Goal: Transaction & Acquisition: Purchase product/service

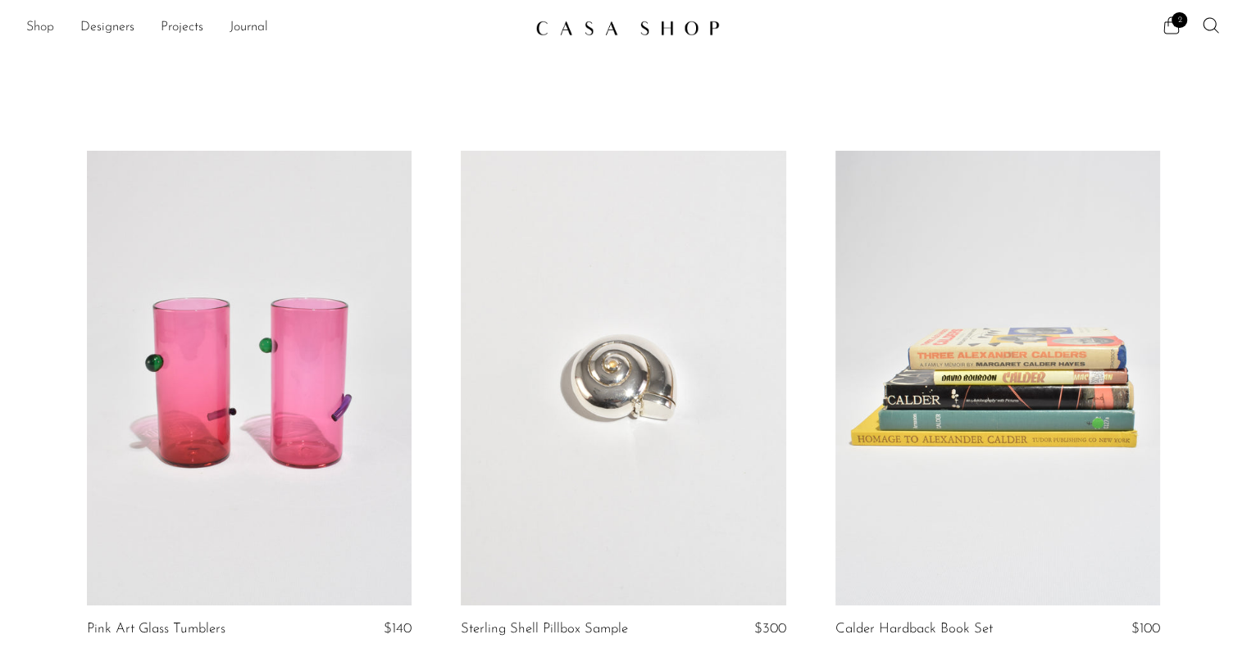
click at [37, 30] on link "Shop" at bounding box center [40, 27] width 28 height 21
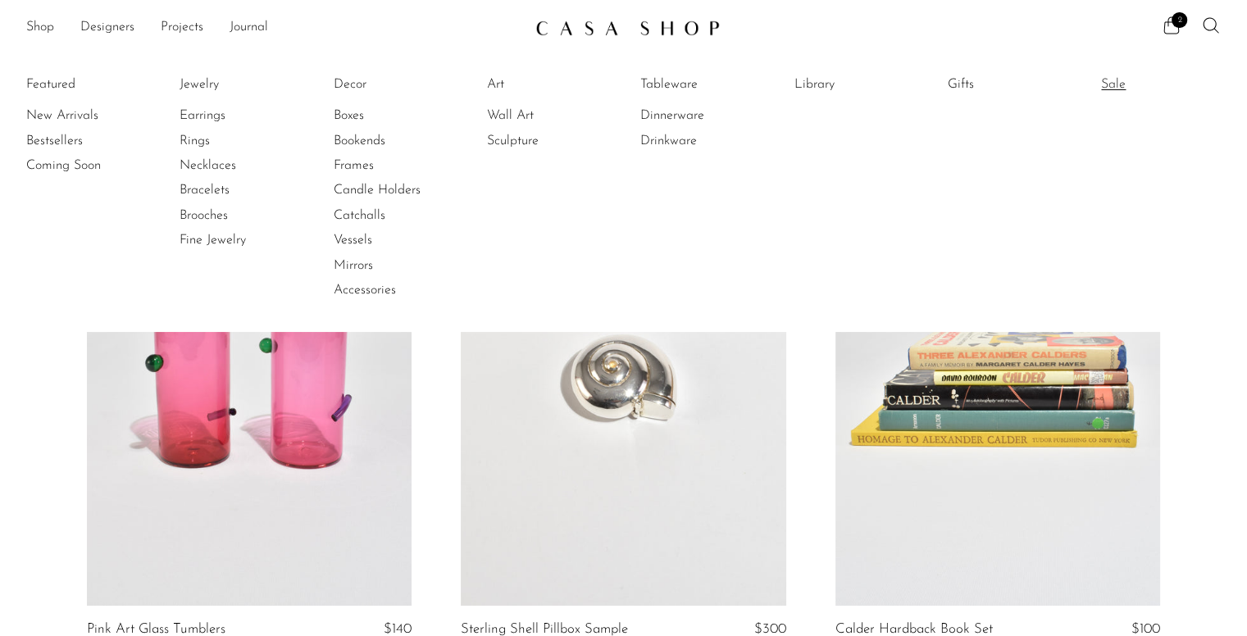
click at [1130, 81] on link "Sale" at bounding box center [1162, 84] width 123 height 18
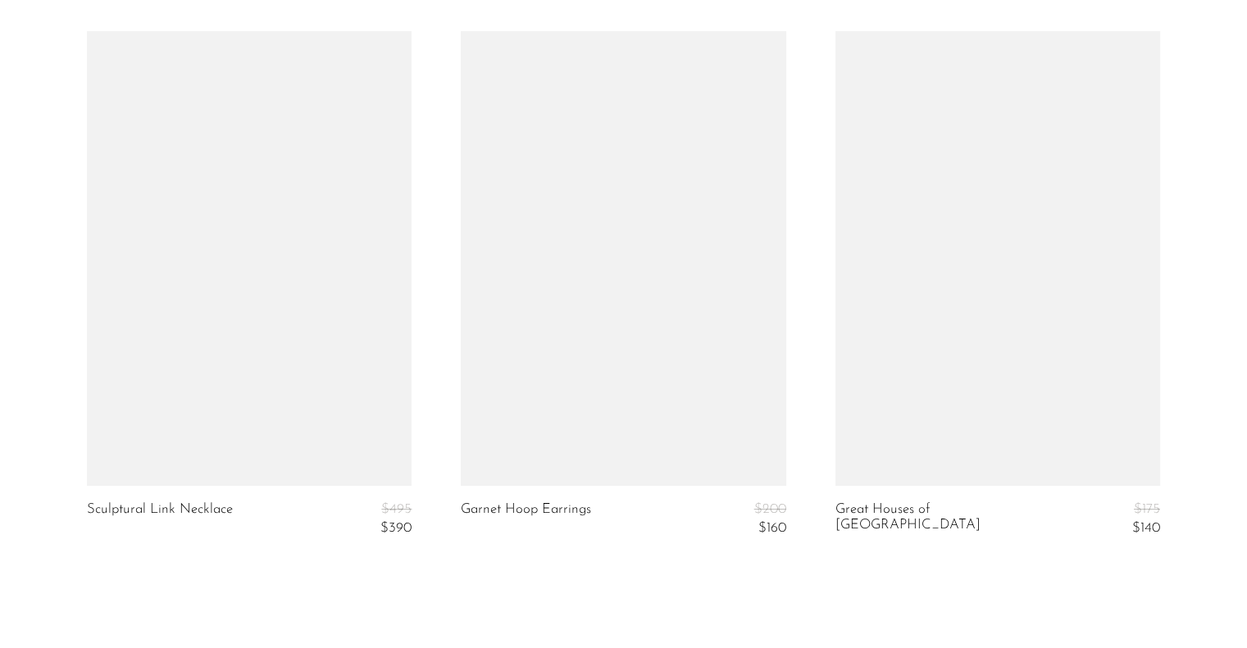
scroll to position [6431, 0]
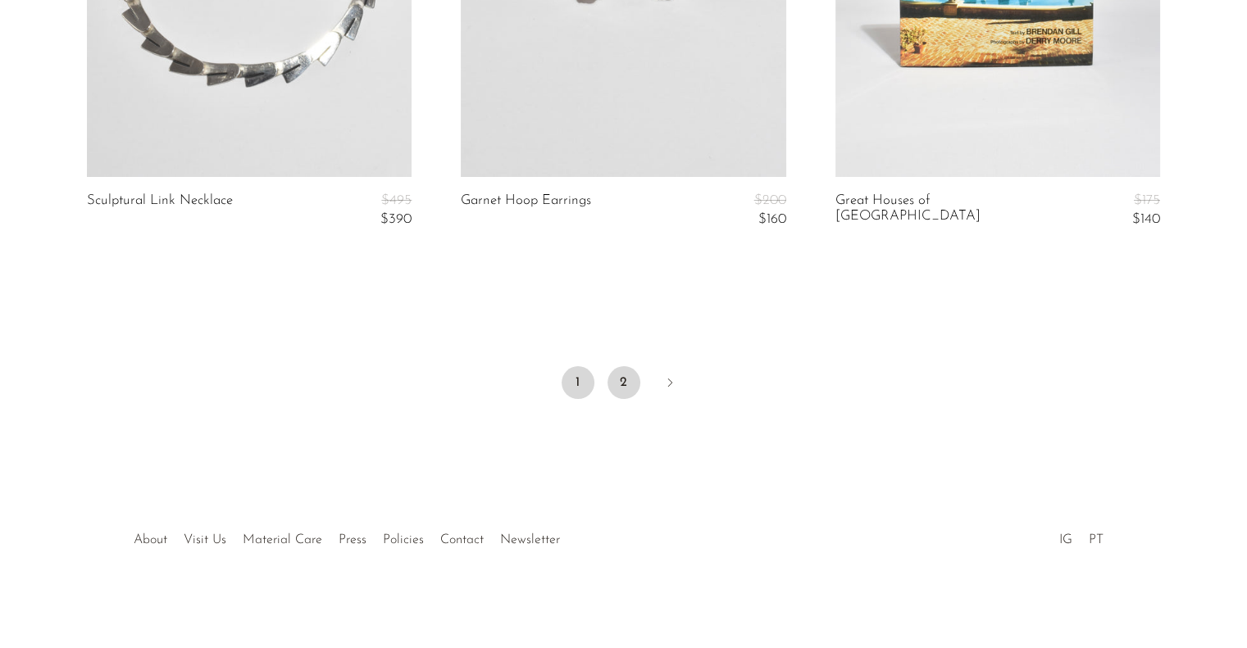
click at [632, 380] on link "2" at bounding box center [623, 382] width 33 height 33
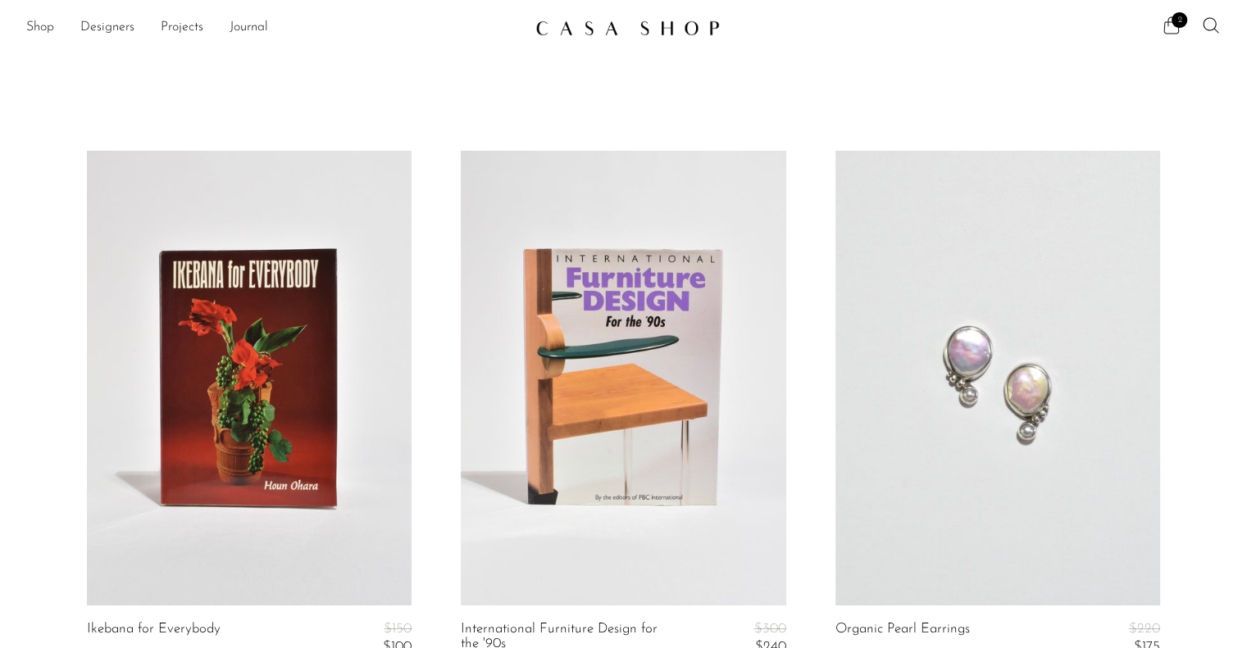
click at [1166, 30] on icon at bounding box center [1172, 26] width 20 height 20
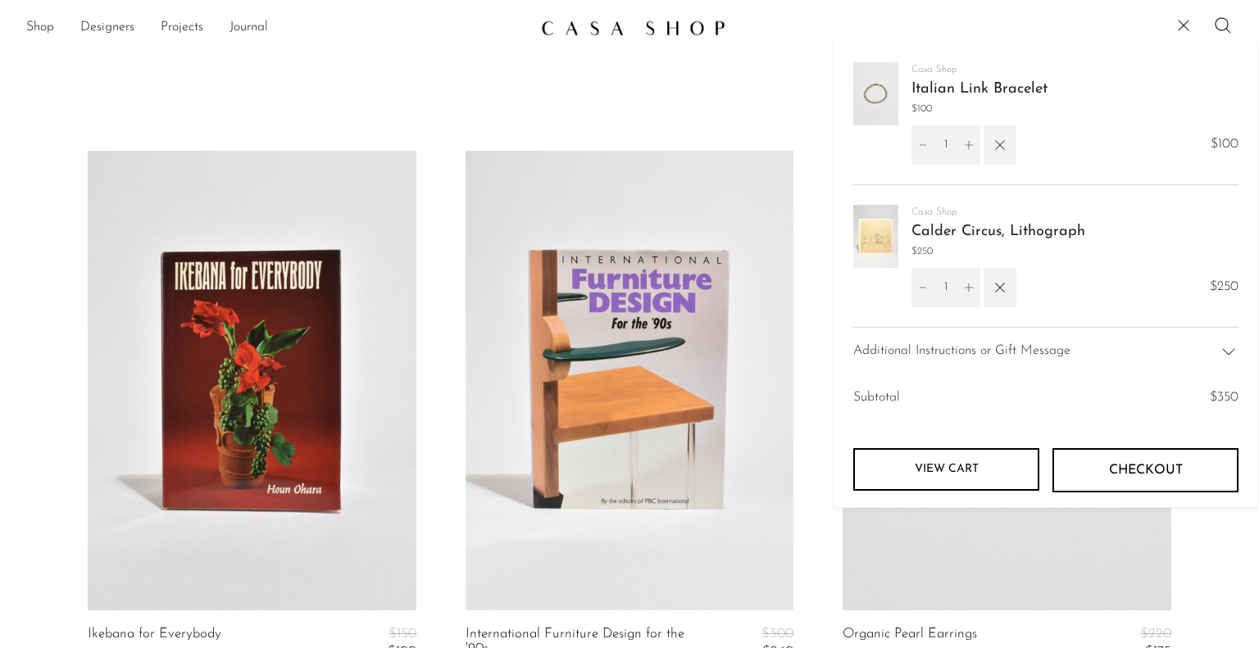
click at [1003, 143] on icon "button" at bounding box center [1000, 145] width 18 height 18
